Goal: Book appointment/travel/reservation

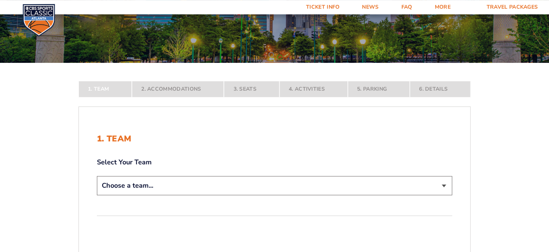
scroll to position [79, 0]
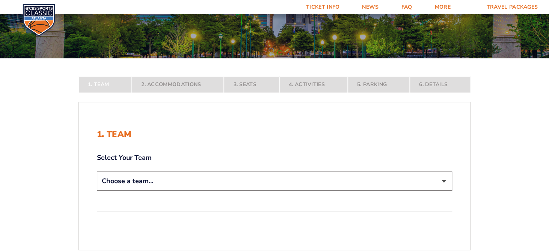
click at [97, 171] on select "Choose a team... [US_STATE] Wildcats [US_STATE] State Buckeyes [US_STATE] Tar H…" at bounding box center [274, 180] width 355 height 19
select select "12956"
click option "[US_STATE] Wildcats" at bounding box center [0, 0] width 0 height 0
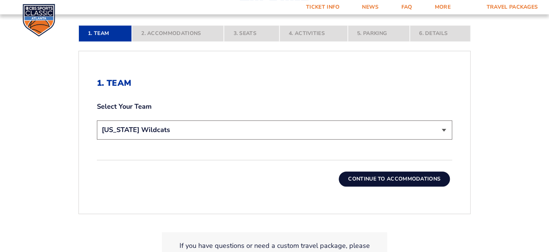
scroll to position [198, 0]
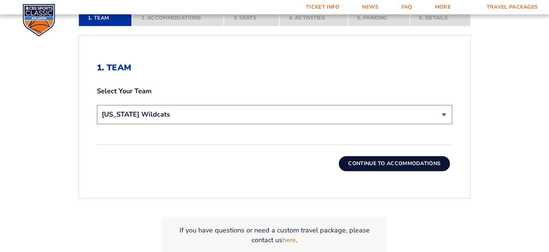
click at [401, 166] on button "Continue To Accommodations" at bounding box center [394, 163] width 111 height 15
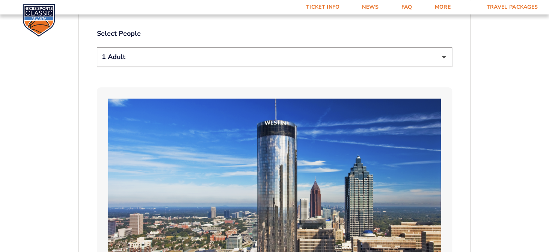
scroll to position [357, 0]
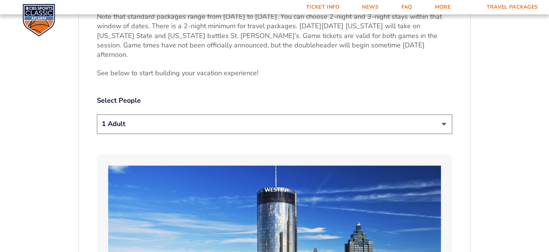
click at [97, 114] on select "1 Adult 2 Adults 3 Adults 4 Adults 2 Adults + 1 Child 2 Adults + 2 Children 2 A…" at bounding box center [274, 123] width 355 height 19
click option "2 Adults" at bounding box center [0, 0] width 0 height 0
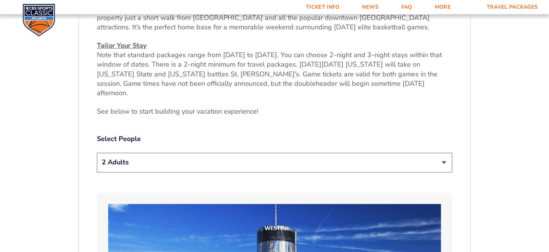
scroll to position [317, 0]
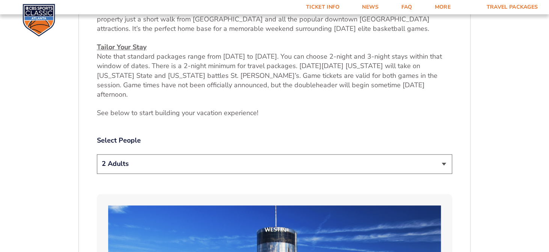
click at [97, 154] on select "1 Adult 2 Adults 3 Adults 4 Adults 2 Adults + 1 Child 2 Adults + 2 Children 2 A…" at bounding box center [274, 163] width 355 height 19
select select "1 Adult"
click option "1 Adult" at bounding box center [0, 0] width 0 height 0
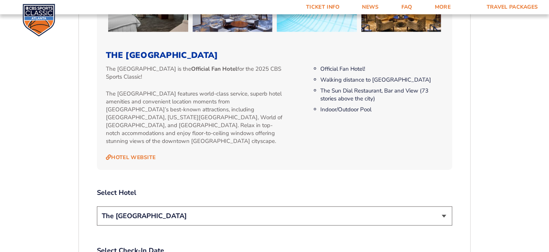
scroll to position [753, 0]
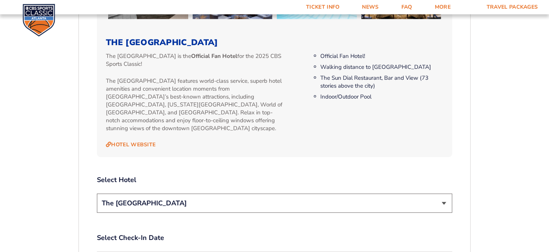
click at [97, 193] on select "The [GEOGRAPHIC_DATA]" at bounding box center [274, 202] width 355 height 19
click at [444, 193] on select "The [GEOGRAPHIC_DATA]" at bounding box center [274, 202] width 355 height 19
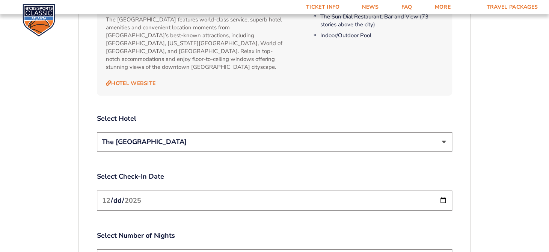
scroll to position [832, 0]
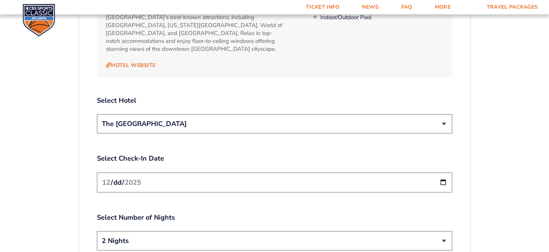
click at [444, 172] on input "[DATE]" at bounding box center [274, 182] width 355 height 20
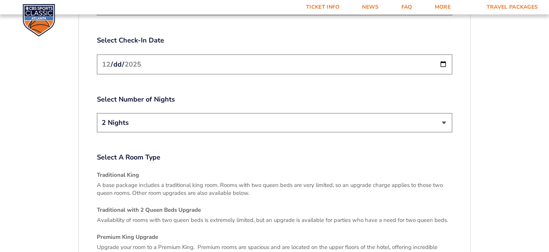
scroll to position [951, 0]
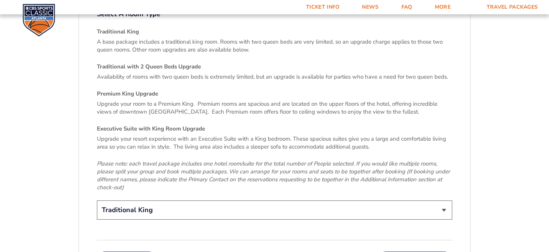
scroll to position [1110, 0]
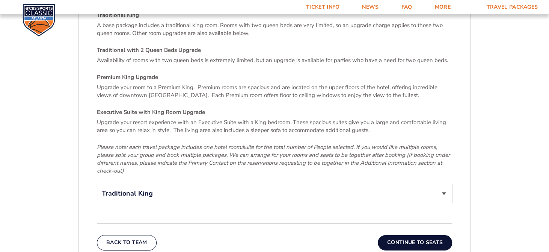
click at [97, 184] on select "Traditional King Traditional with 2 Queen Beds Upgrade (+$45 per night) Premium…" at bounding box center [274, 193] width 355 height 19
click option "Traditional King" at bounding box center [0, 0] width 0 height 0
click at [421, 235] on button "Continue To Seats" at bounding box center [415, 242] width 74 height 15
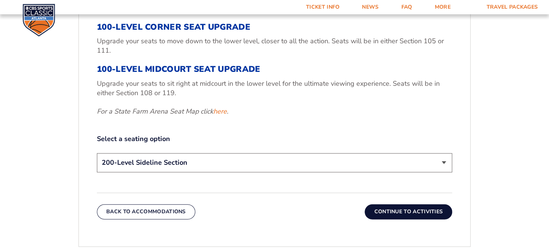
scroll to position [317, 0]
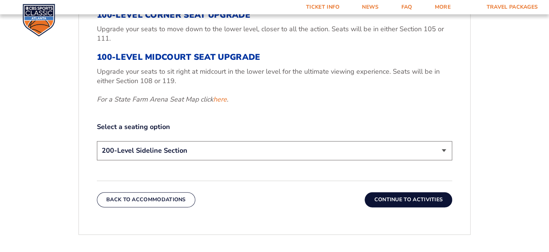
click at [97, 141] on select "200-Level Sideline Section 100-Level Corner Seat Upgrade (+$120 per person) 100…" at bounding box center [274, 150] width 355 height 19
click option "200-Level Sideline Section" at bounding box center [0, 0] width 0 height 0
click at [406, 200] on button "Continue To Activities" at bounding box center [407, 199] width 87 height 15
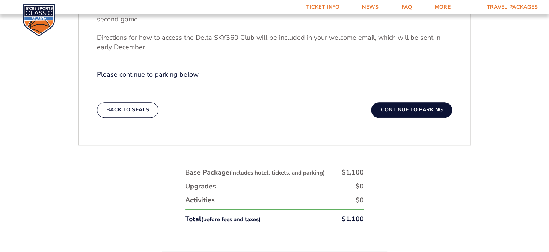
click at [406, 110] on button "Continue To Parking" at bounding box center [411, 109] width 81 height 15
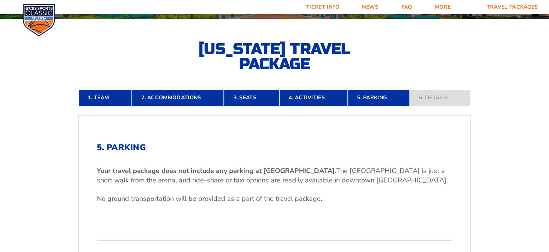
scroll to position [158, 0]
